Goal: Navigation & Orientation: Find specific page/section

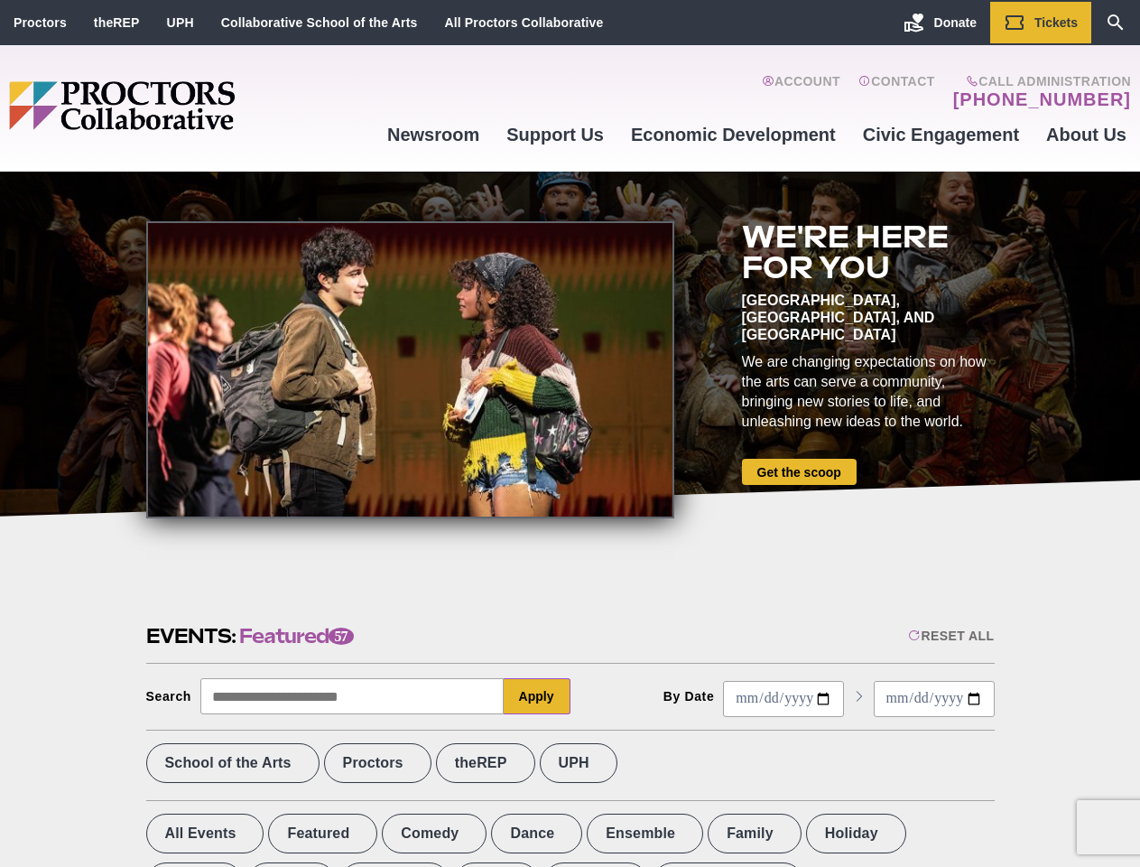
click at [570, 433] on div at bounding box center [410, 369] width 528 height 297
click at [950, 636] on div "Reset All" at bounding box center [951, 635] width 86 height 14
click at [537, 696] on button "Apply" at bounding box center [537, 696] width 67 height 36
